Goal: Information Seeking & Learning: Learn about a topic

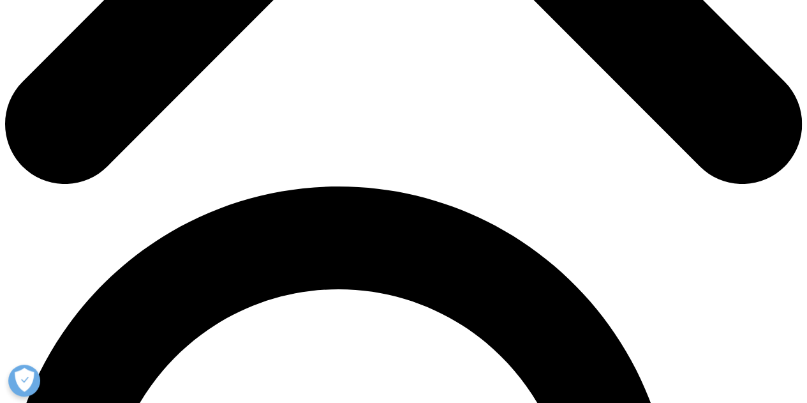
scroll to position [638, 0]
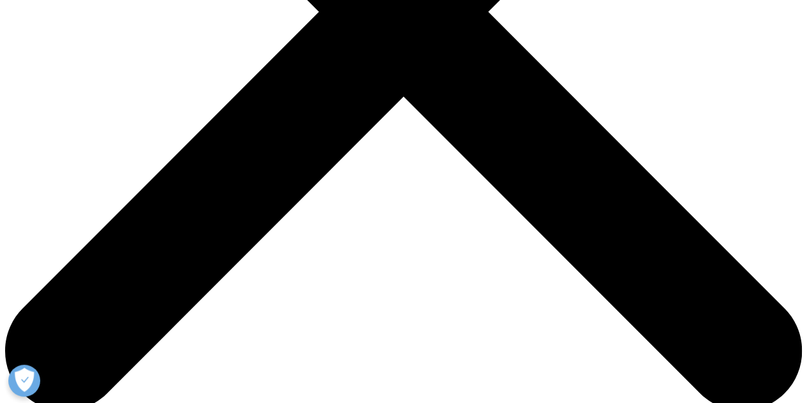
scroll to position [319, 0]
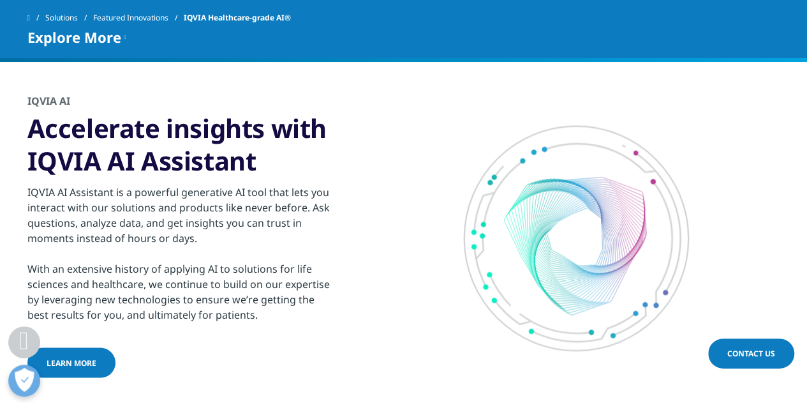
scroll to position [3254, 0]
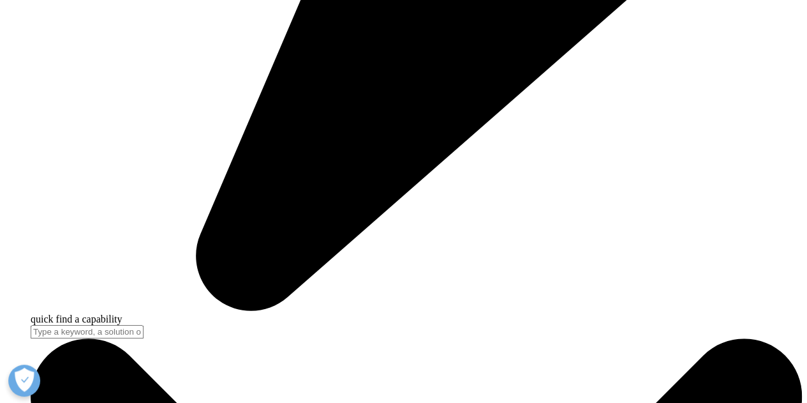
scroll to position [3254, 0]
